Goal: Task Accomplishment & Management: Manage account settings

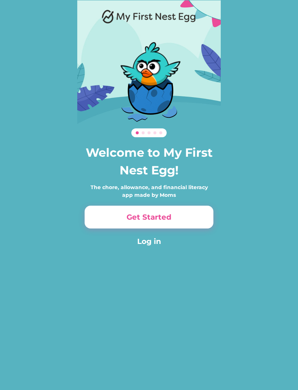
click at [157, 245] on button "Log in" at bounding box center [149, 241] width 129 height 11
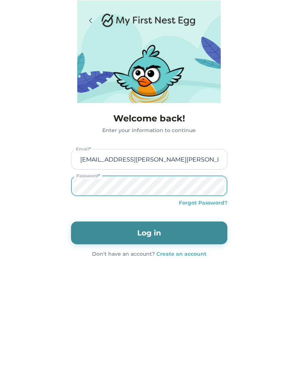
click at [0, 122] on html "100% 100% 100% 100% Welcome back! Enter your information to continue [EMAIL_ADD…" at bounding box center [149, 195] width 298 height 390
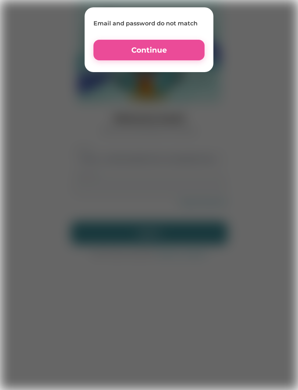
click at [174, 49] on button "Continue" at bounding box center [148, 50] width 111 height 21
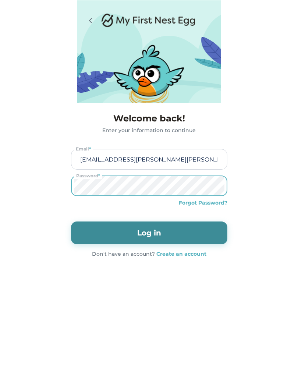
click at [197, 240] on button "Log in" at bounding box center [149, 232] width 156 height 23
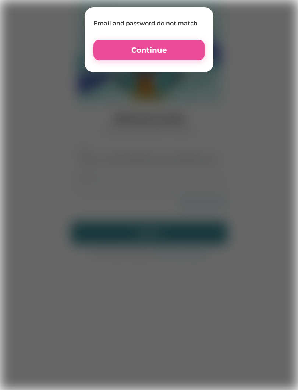
click at [166, 40] on button "Continue" at bounding box center [148, 50] width 111 height 21
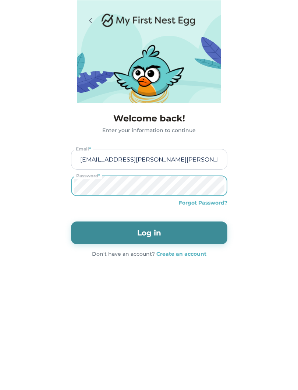
click at [194, 230] on button "Log in" at bounding box center [149, 232] width 156 height 23
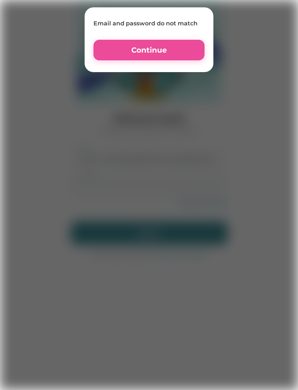
click at [179, 46] on button "Continue" at bounding box center [148, 50] width 111 height 21
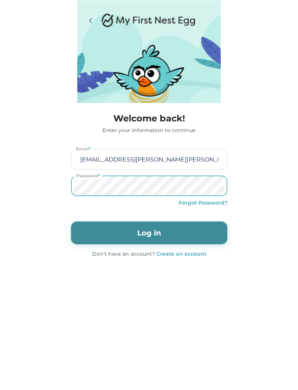
click at [200, 230] on button "Log in" at bounding box center [149, 232] width 156 height 23
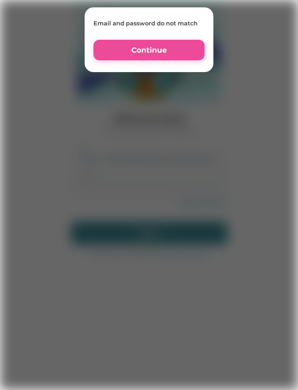
click at [184, 51] on button "Continue" at bounding box center [148, 50] width 111 height 21
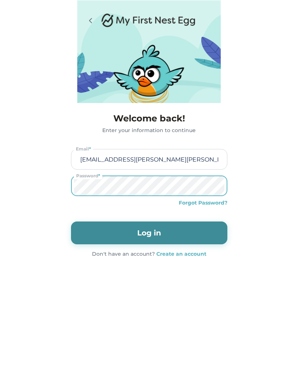
click at [182, 232] on button "Log in" at bounding box center [149, 232] width 156 height 23
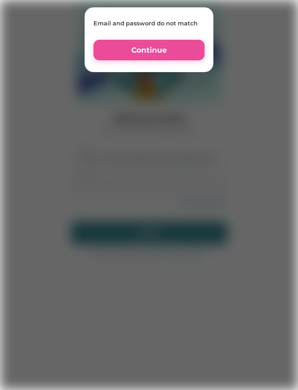
click at [179, 43] on button "Continue" at bounding box center [148, 50] width 111 height 21
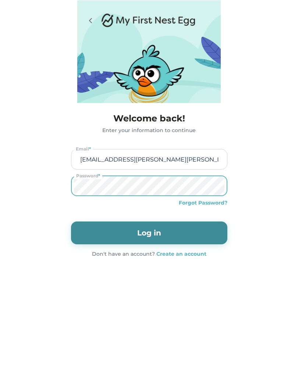
click at [199, 233] on button "Log in" at bounding box center [149, 232] width 156 height 23
